Goal: Navigation & Orientation: Find specific page/section

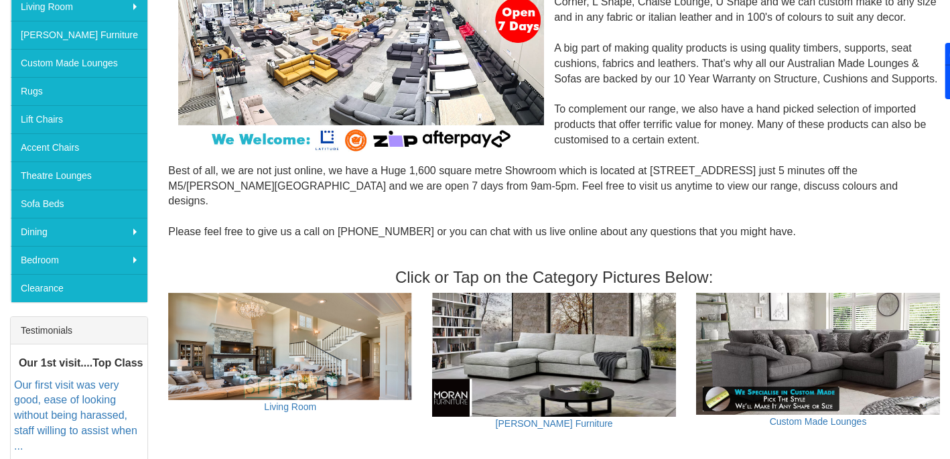
scroll to position [260, 0]
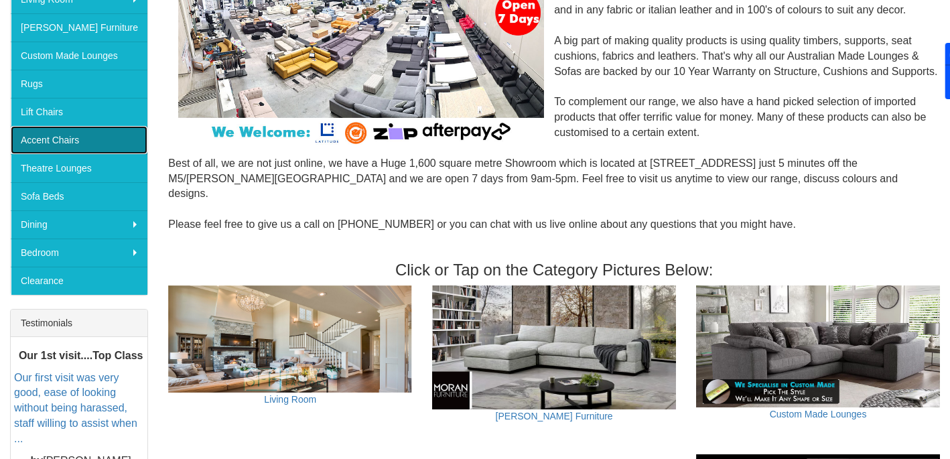
click at [80, 126] on link "Accent Chairs" at bounding box center [79, 140] width 137 height 28
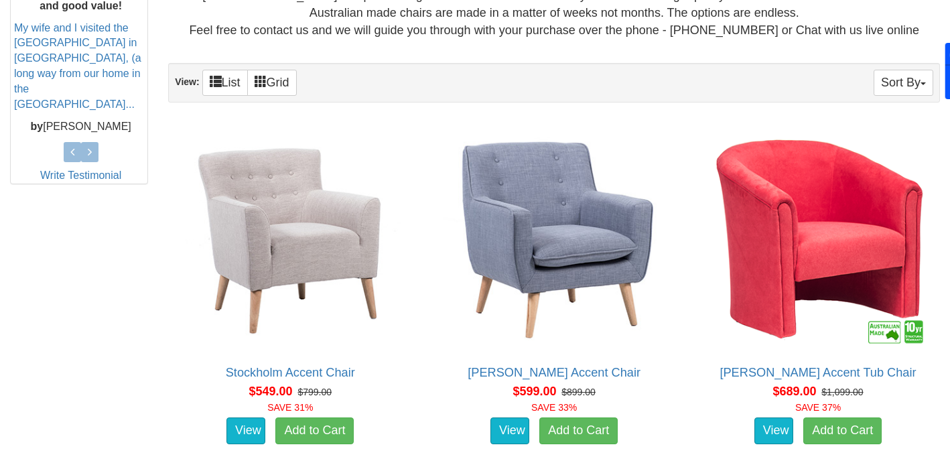
scroll to position [516, 0]
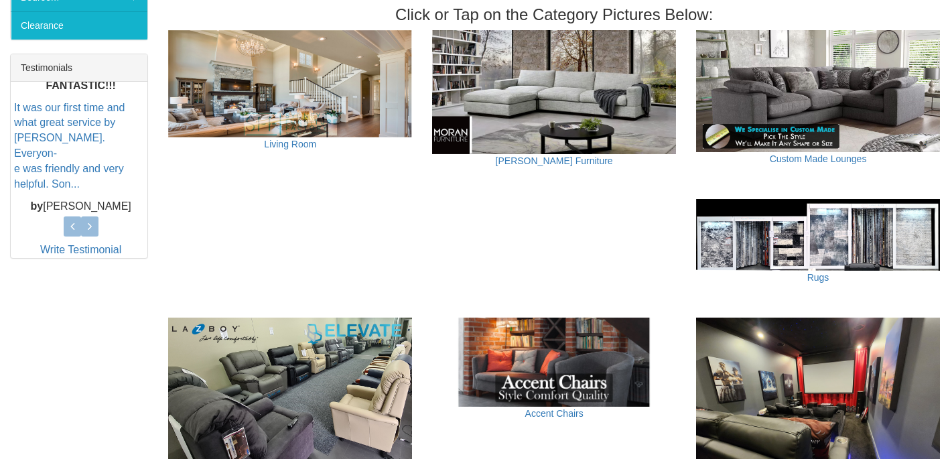
scroll to position [491, 0]
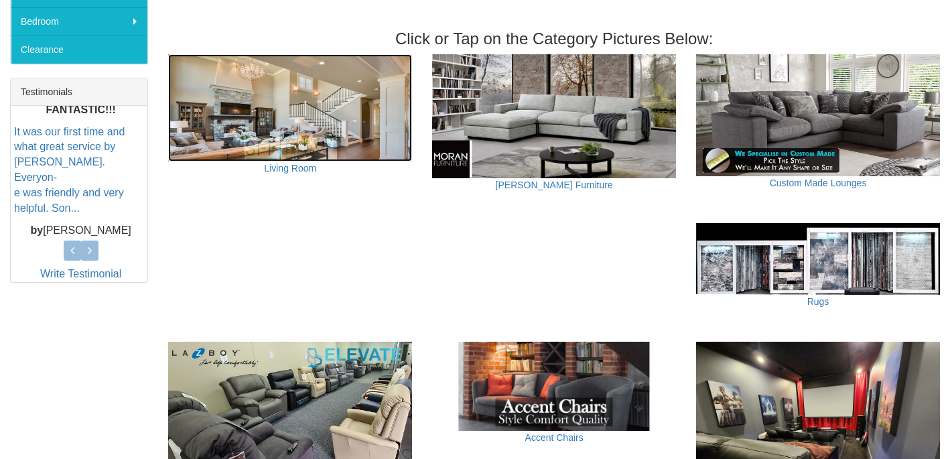
click at [283, 129] on img at bounding box center [290, 107] width 244 height 107
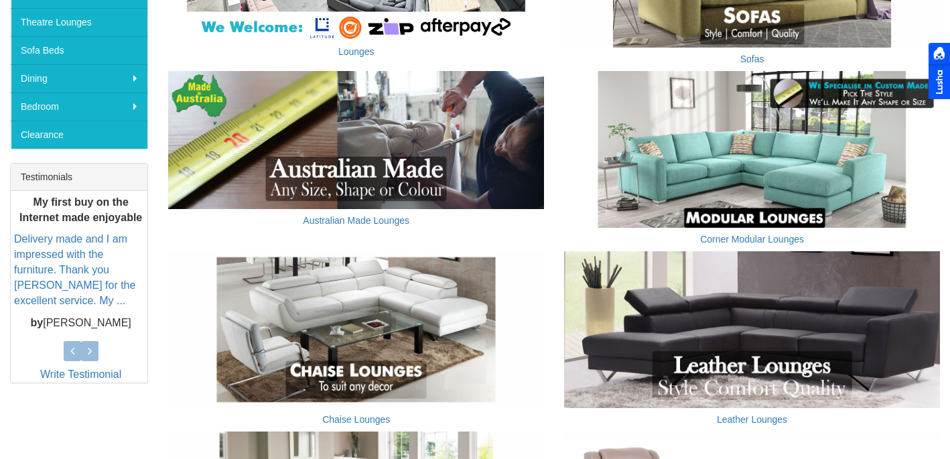
scroll to position [419, 0]
